Goal: Transaction & Acquisition: Purchase product/service

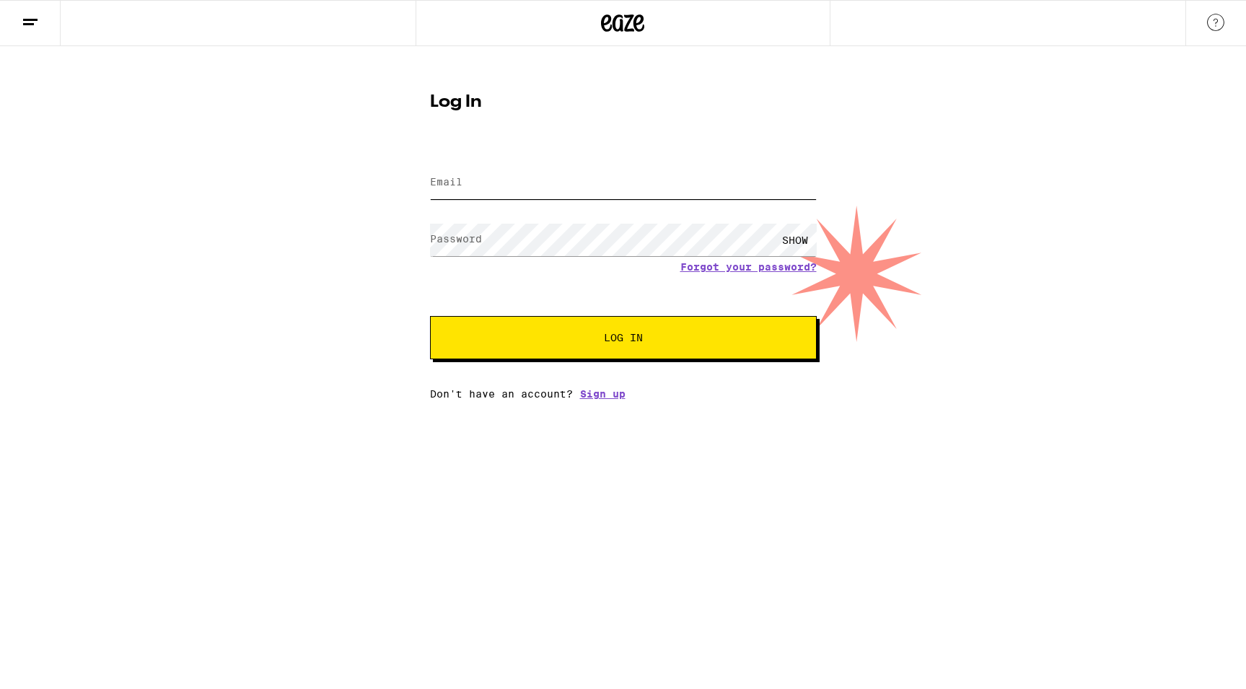
click at [607, 179] on input "Email" at bounding box center [623, 183] width 387 height 32
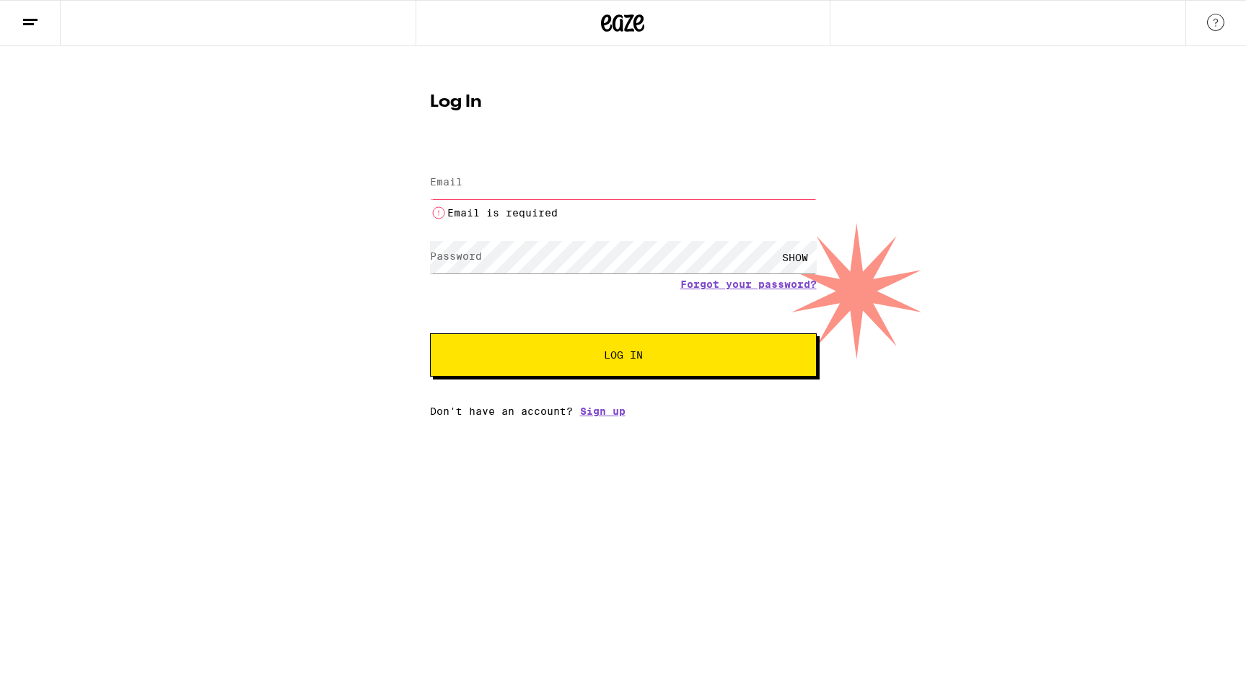
type input "[EMAIL_ADDRESS][DOMAIN_NAME]"
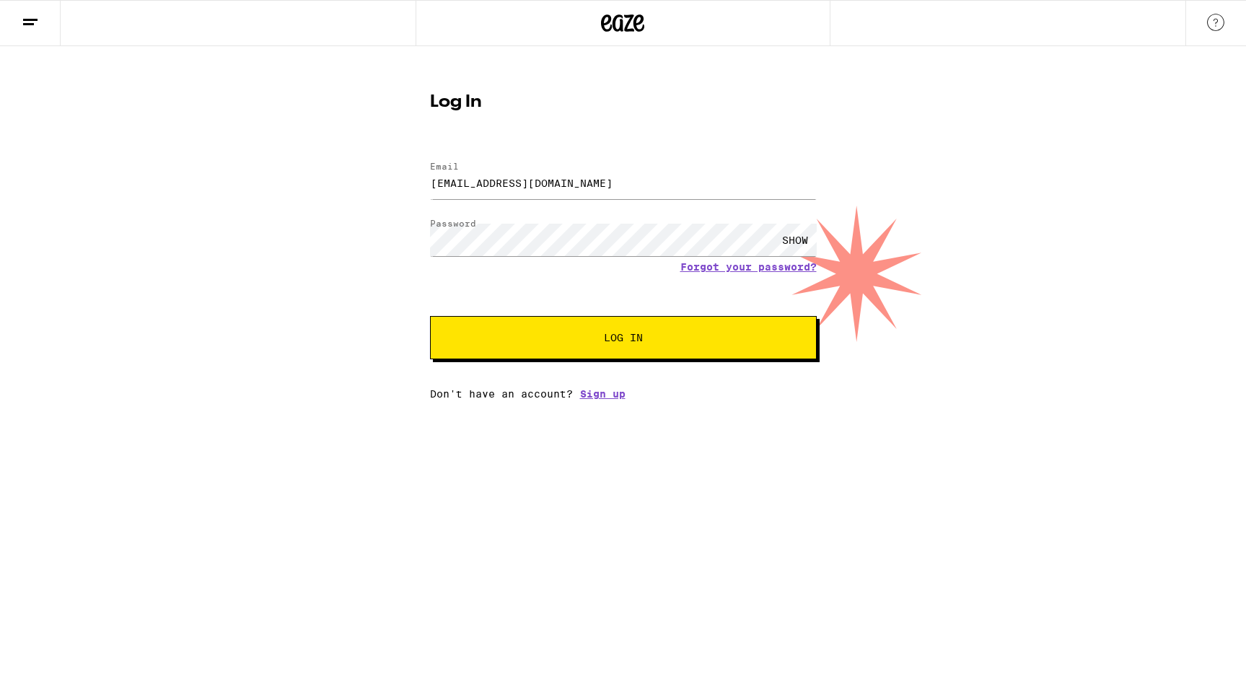
click at [608, 331] on button "Log In" at bounding box center [623, 337] width 387 height 43
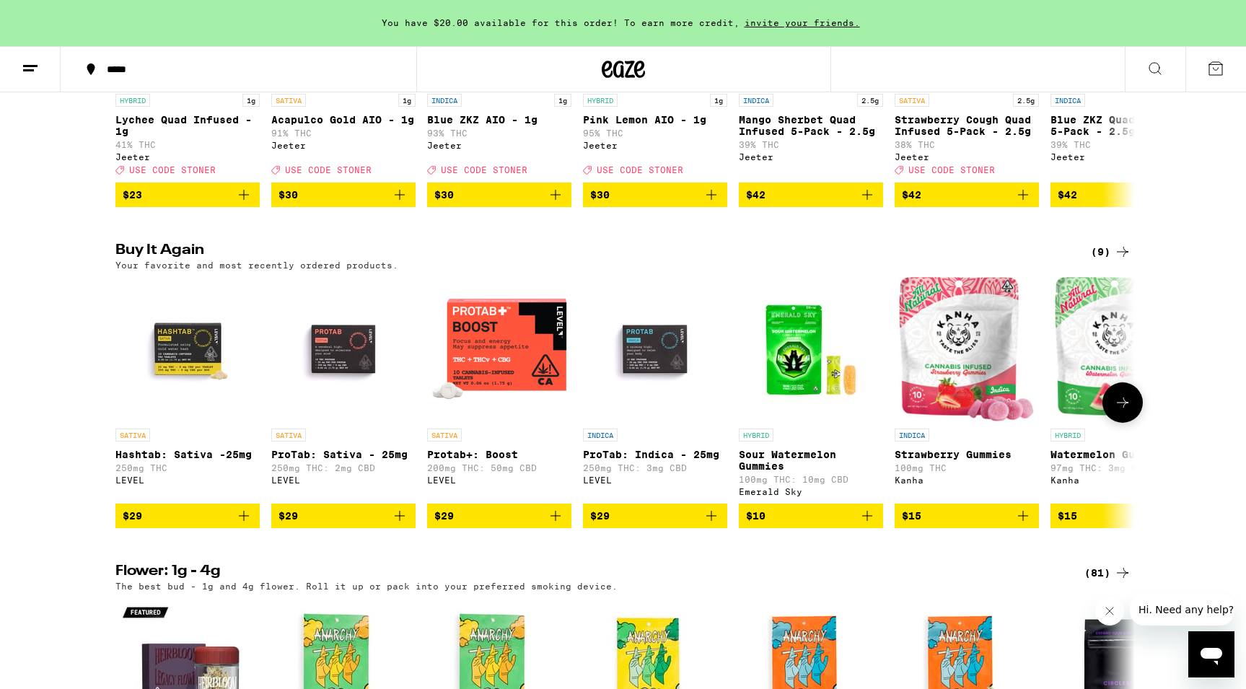
scroll to position [782, 0]
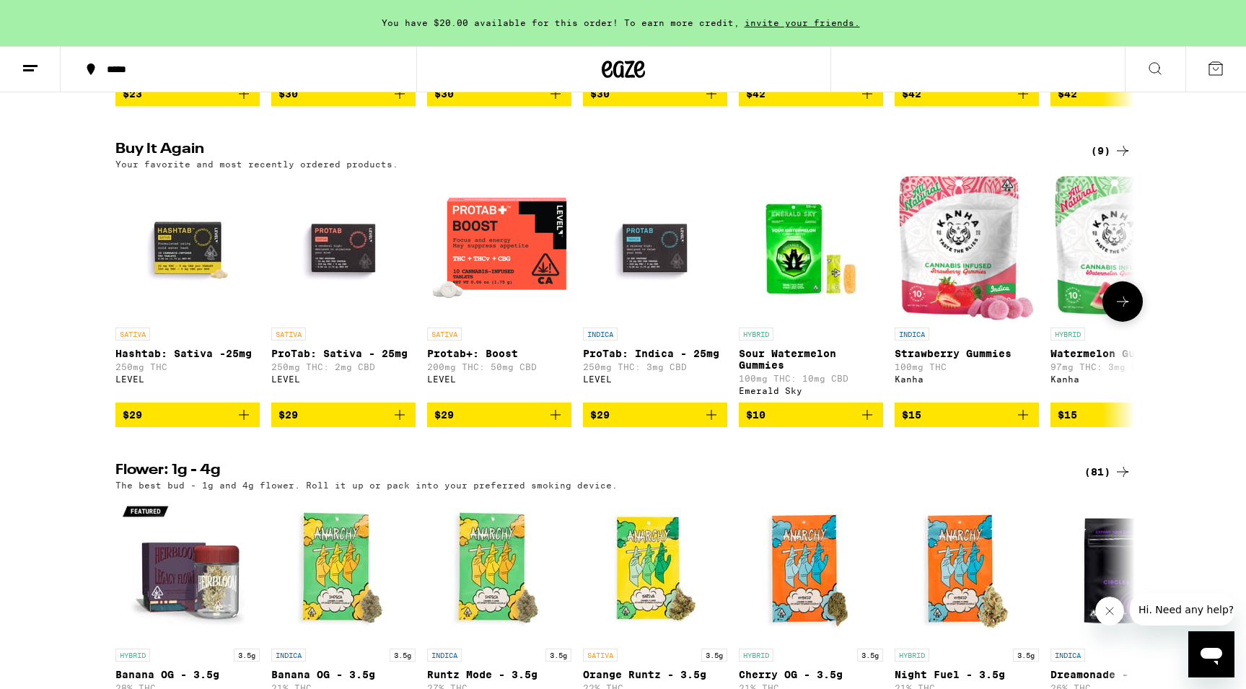
click at [475, 359] on p "Protab+: Boost" at bounding box center [499, 354] width 144 height 12
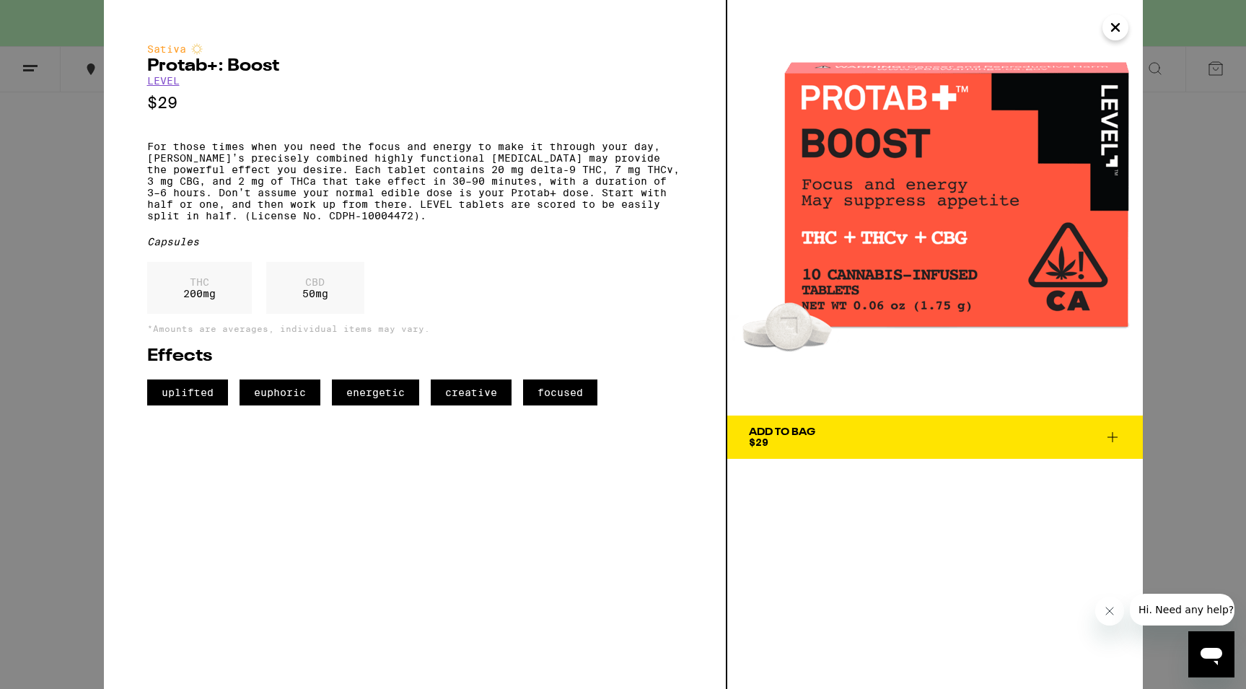
click at [163, 84] on link "LEVEL" at bounding box center [163, 81] width 32 height 12
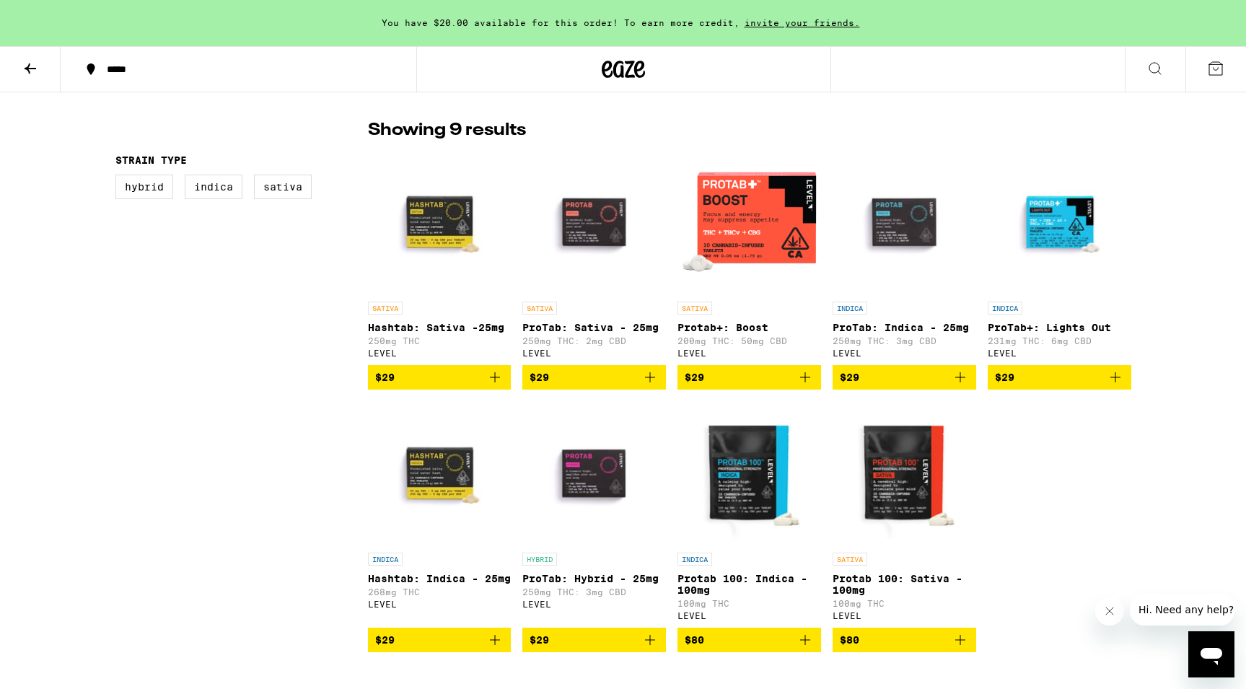
scroll to position [314, 0]
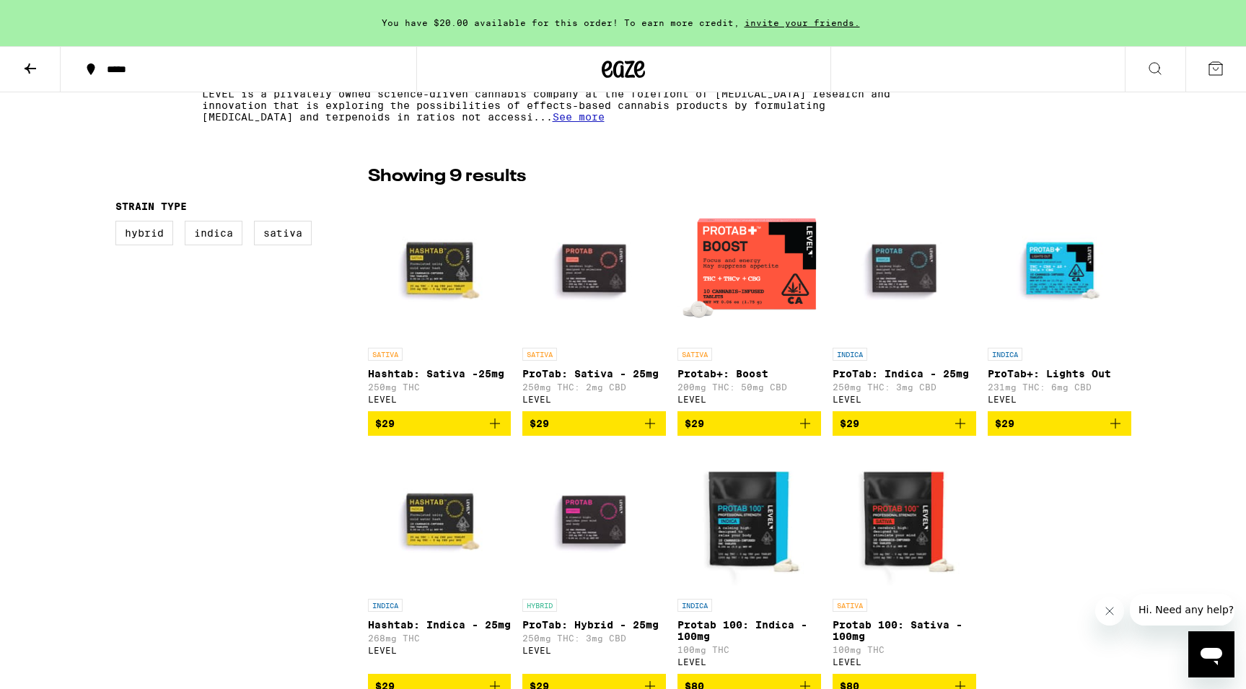
click at [155, 445] on div "Strain Type Hybrid Indica Sativa" at bounding box center [241, 442] width 253 height 556
